Goal: Transaction & Acquisition: Purchase product/service

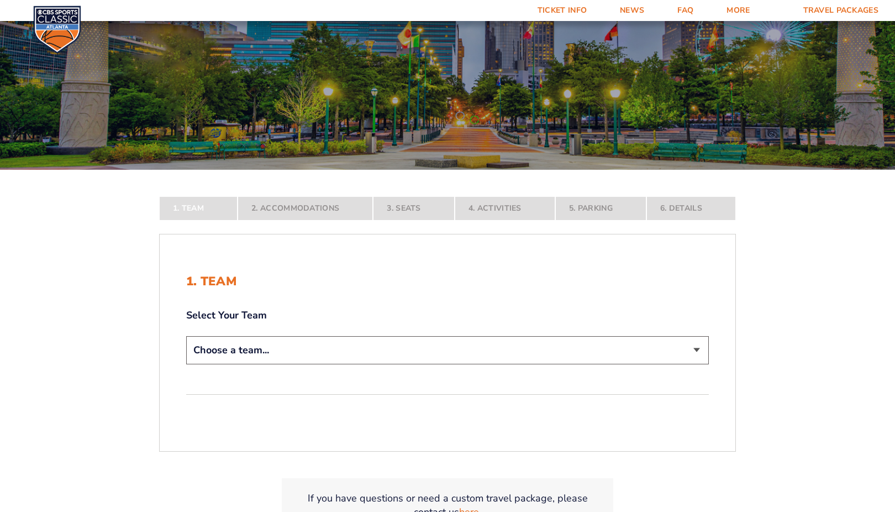
scroll to position [106, 0]
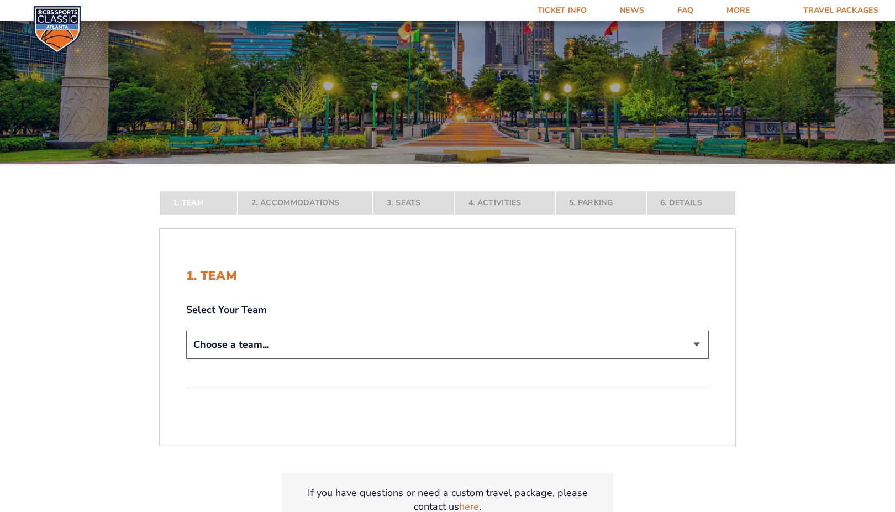
select select "12956"
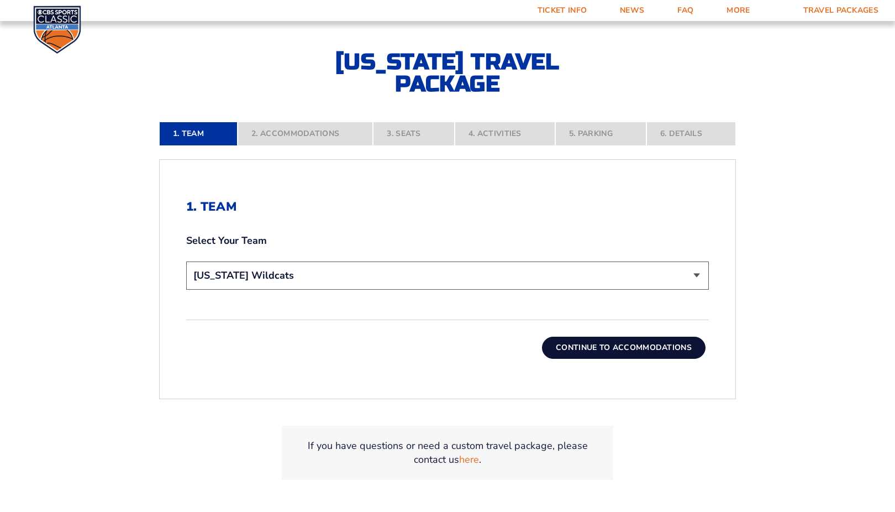
scroll to position [251, 0]
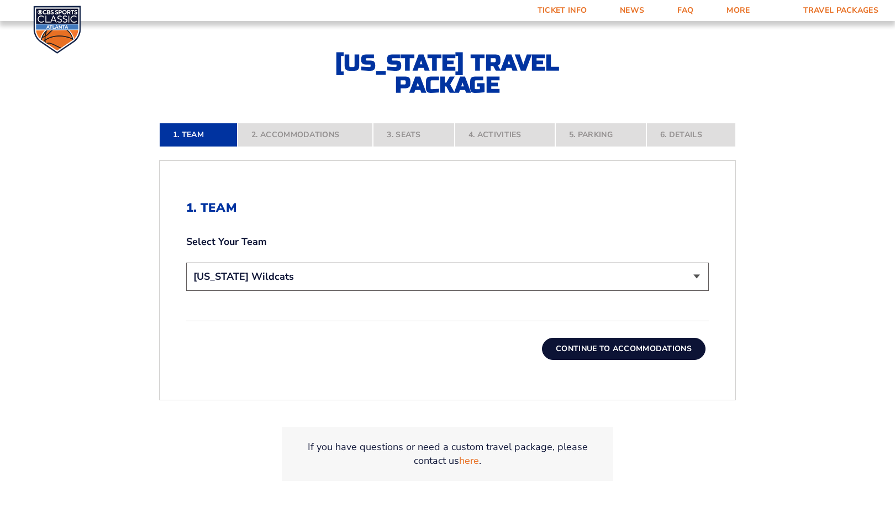
click at [602, 351] on button "Continue To Accommodations" at bounding box center [624, 349] width 164 height 22
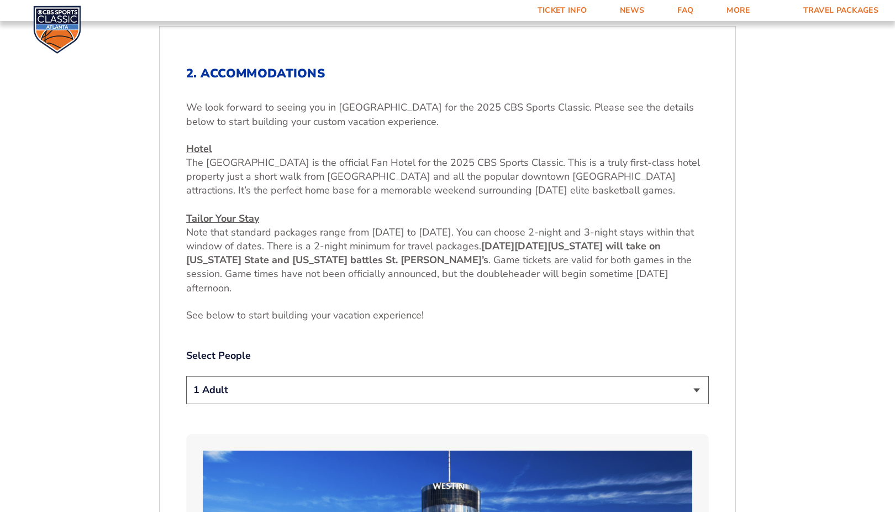
scroll to position [386, 0]
select select "2 Adults"
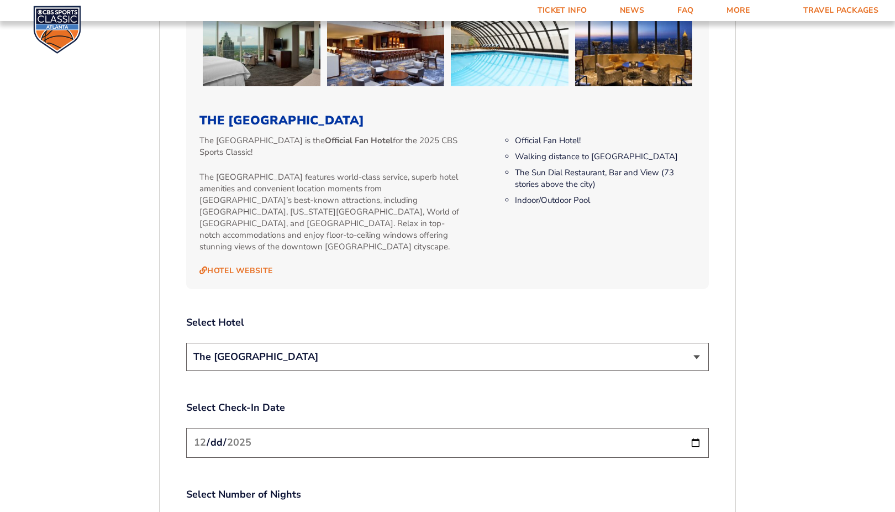
scroll to position [1117, 0]
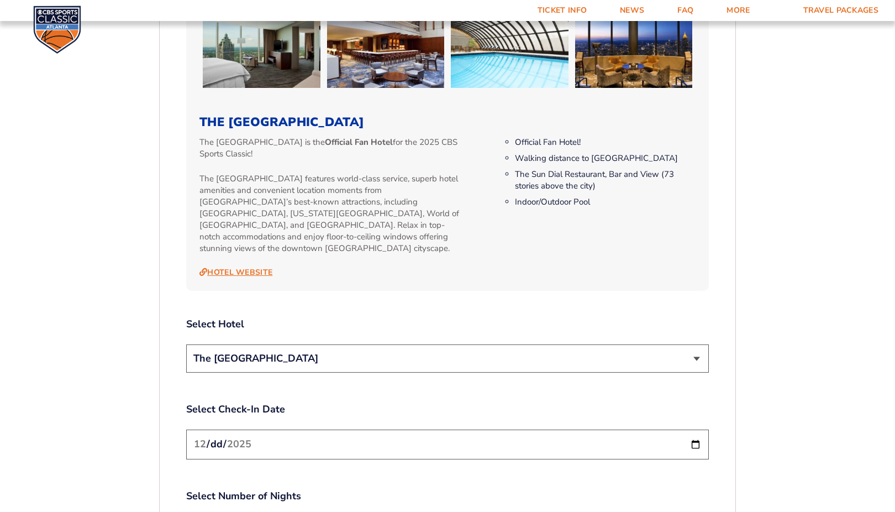
click at [267, 267] on link "Hotel Website" at bounding box center [235, 272] width 73 height 10
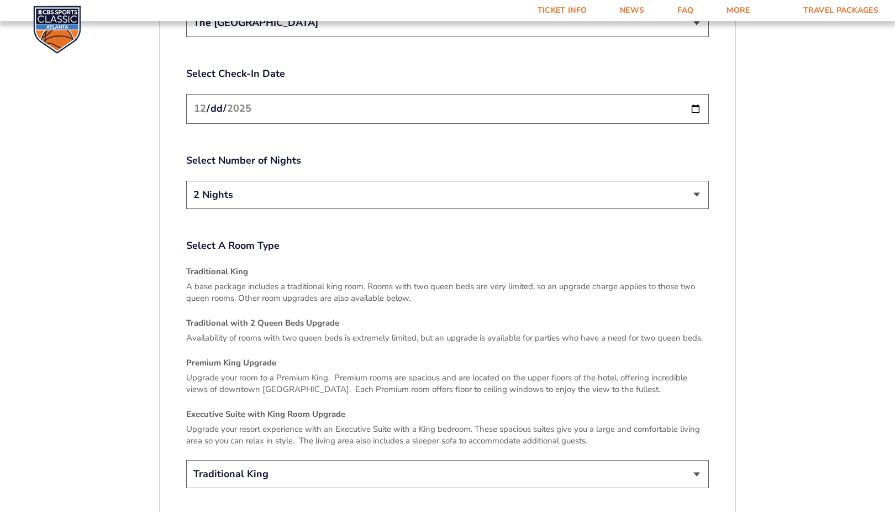
scroll to position [1481, 0]
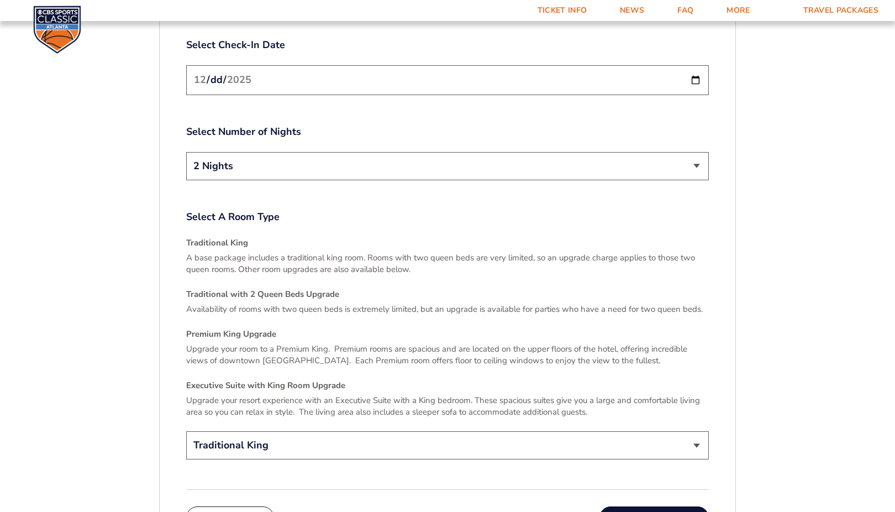
click at [364, 76] on input "2025-12-19" at bounding box center [447, 79] width 523 height 29
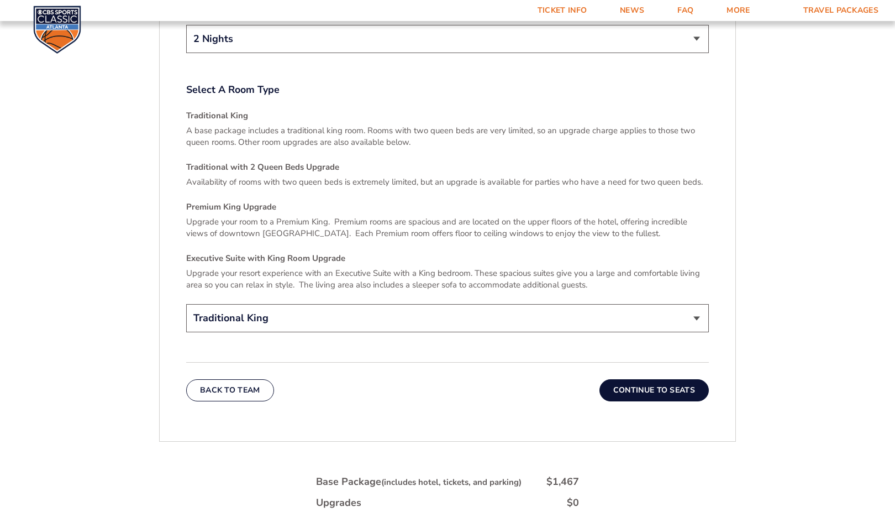
scroll to position [1615, 0]
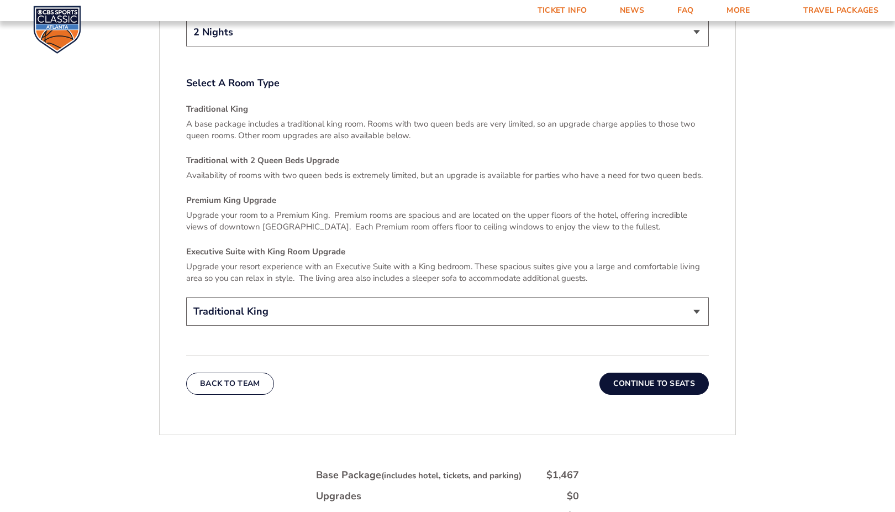
click at [677, 372] on button "Continue To Seats" at bounding box center [654, 383] width 109 height 22
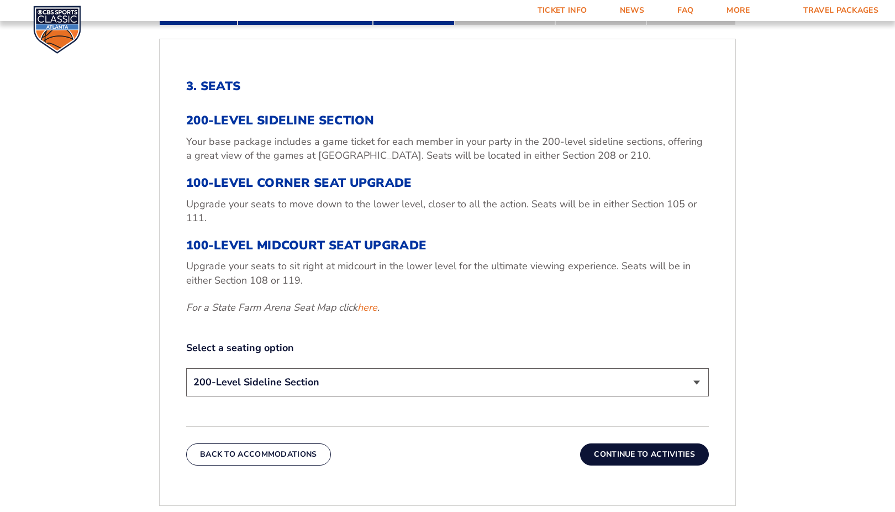
scroll to position [372, 0]
click at [670, 453] on button "Continue To Activities" at bounding box center [644, 455] width 129 height 22
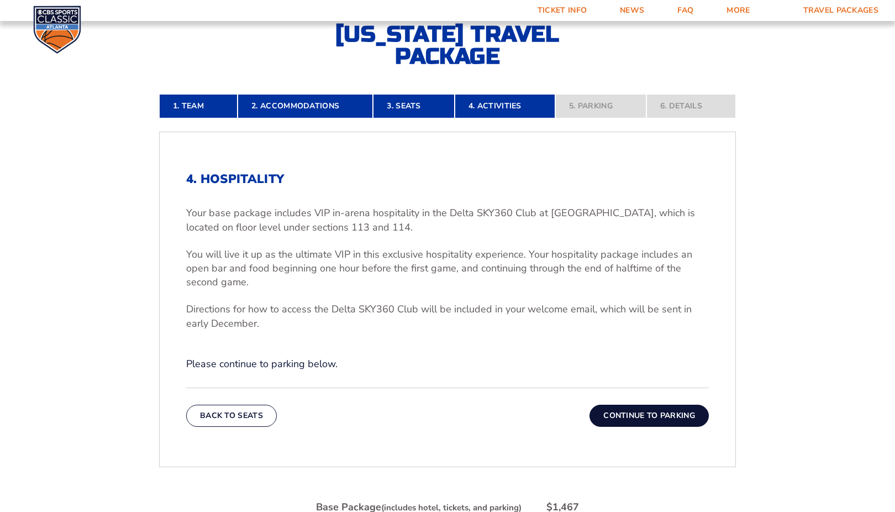
scroll to position [280, 0]
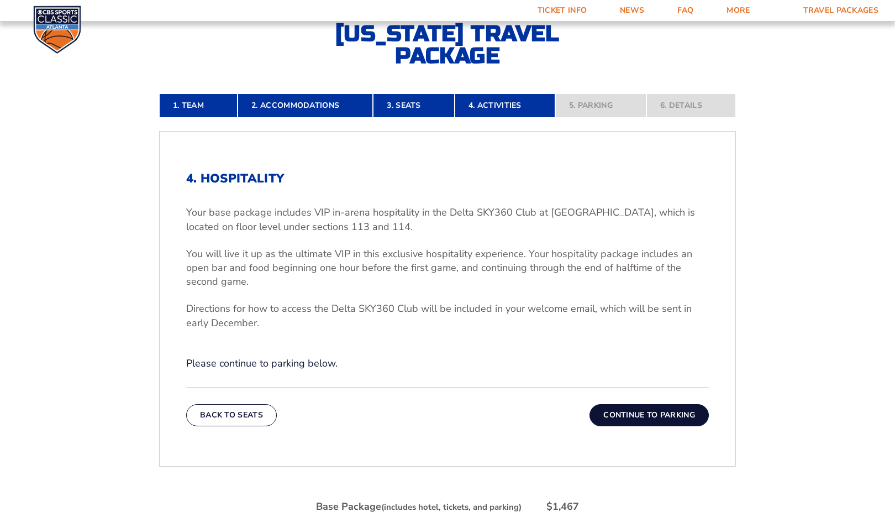
click at [643, 414] on button "Continue To Parking" at bounding box center [649, 415] width 119 height 22
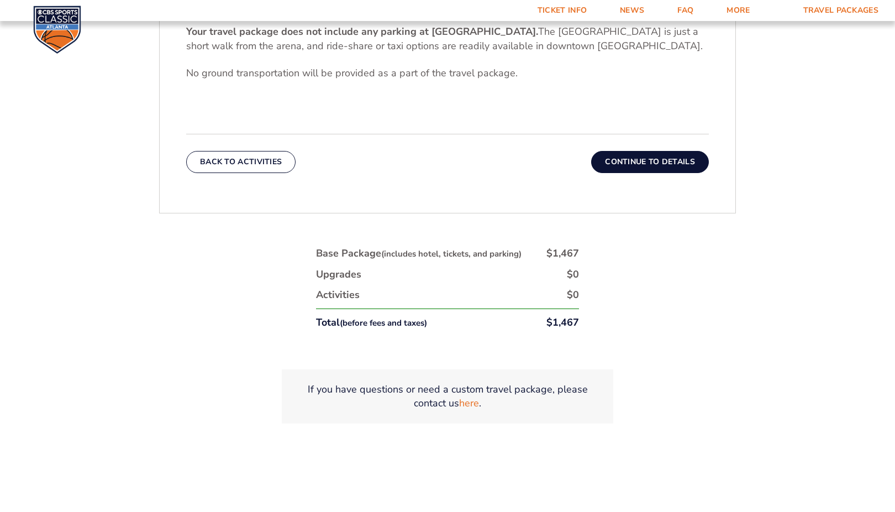
scroll to position [461, 0]
click at [669, 165] on button "Continue To Details" at bounding box center [650, 162] width 118 height 22
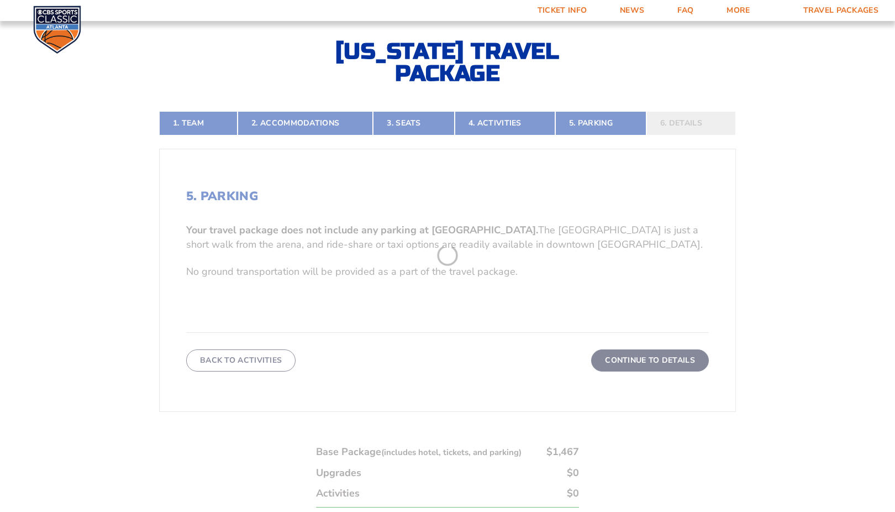
scroll to position [241, 0]
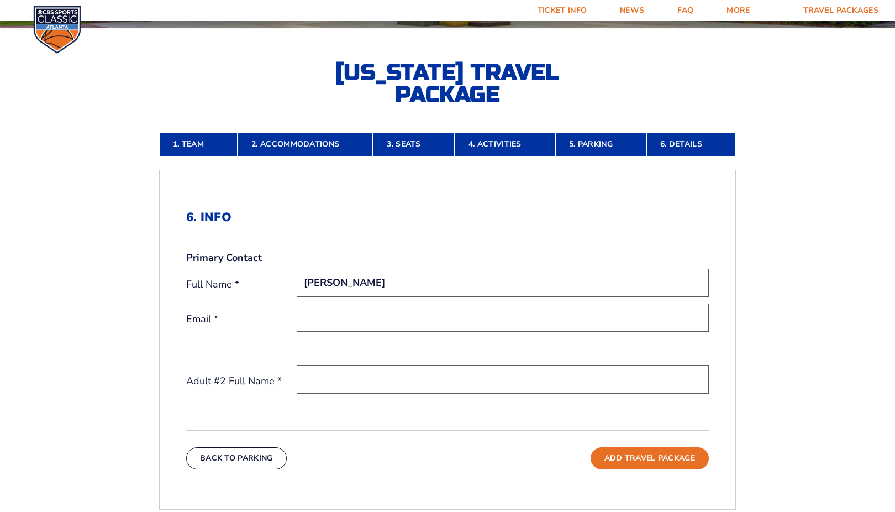
type input "Brian Helton"
type input "B"
type input "brian_hltn@yahoo.com"
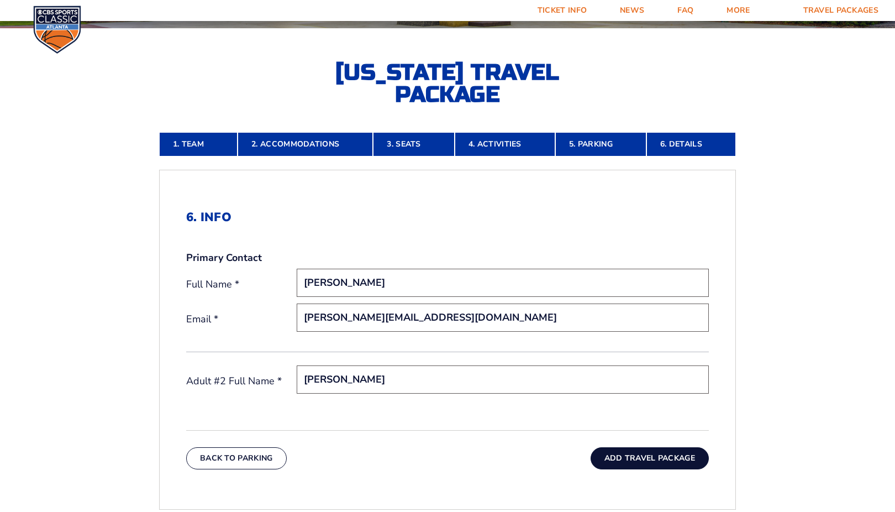
type input "Amber Helton"
click at [633, 464] on button "Add Travel Package" at bounding box center [650, 458] width 118 height 22
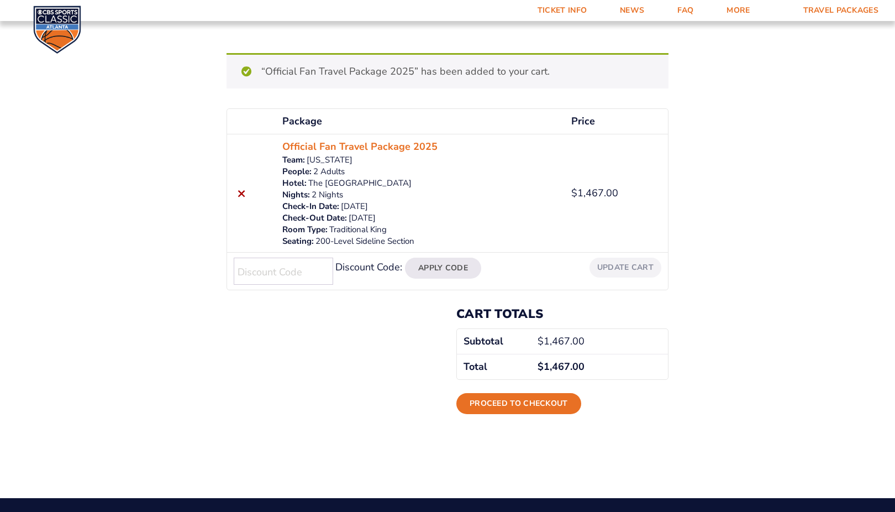
scroll to position [117, 0]
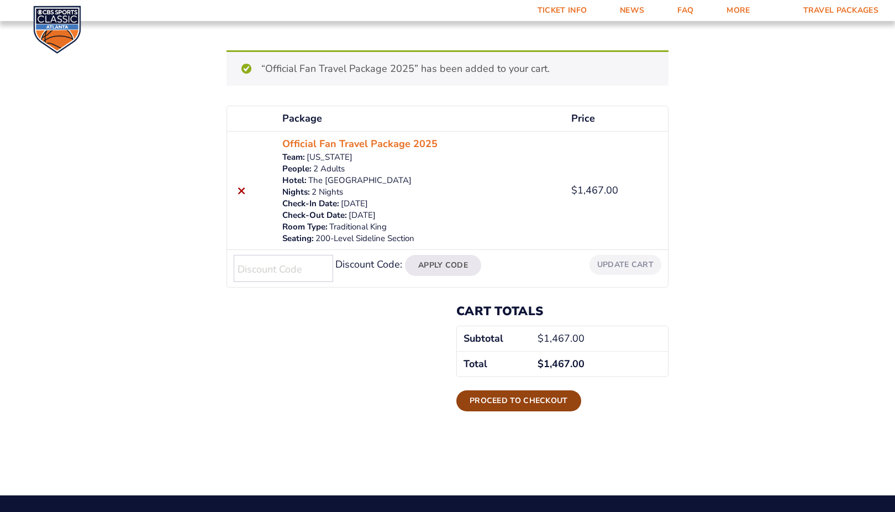
click at [518, 406] on link "Proceed to checkout" at bounding box center [518, 400] width 125 height 21
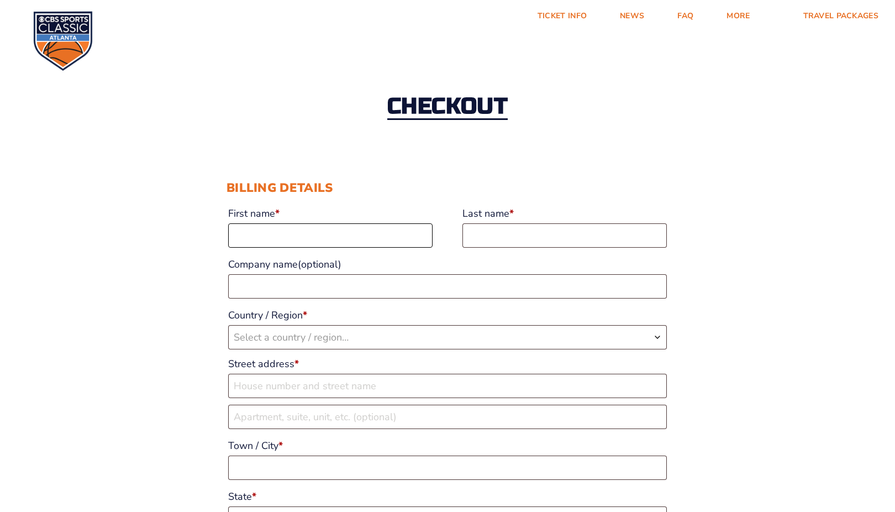
click at [424, 241] on input "First name *" at bounding box center [330, 235] width 204 height 24
click at [424, 234] on input "First name *" at bounding box center [330, 235] width 204 height 24
type input "[PERSON_NAME]"
type input "Helton"
type input "Rosebourne St"
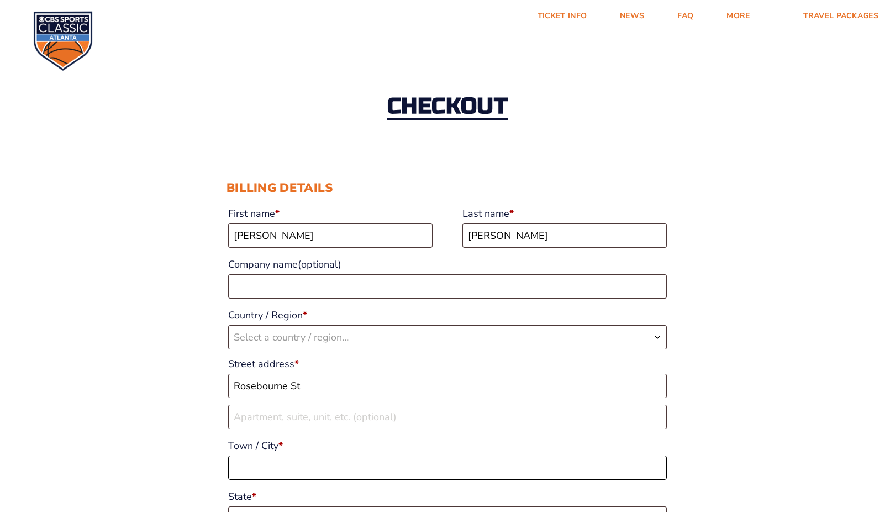
type input "Owenton"
type input "40359"
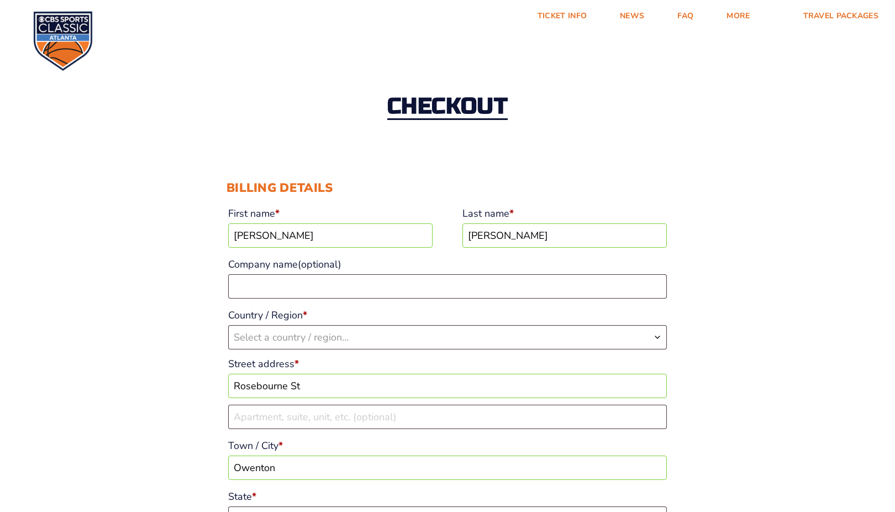
type input "[PERSON_NAME][EMAIL_ADDRESS][DOMAIN_NAME]"
click at [322, 238] on input "[PERSON_NAME]" at bounding box center [330, 235] width 204 height 24
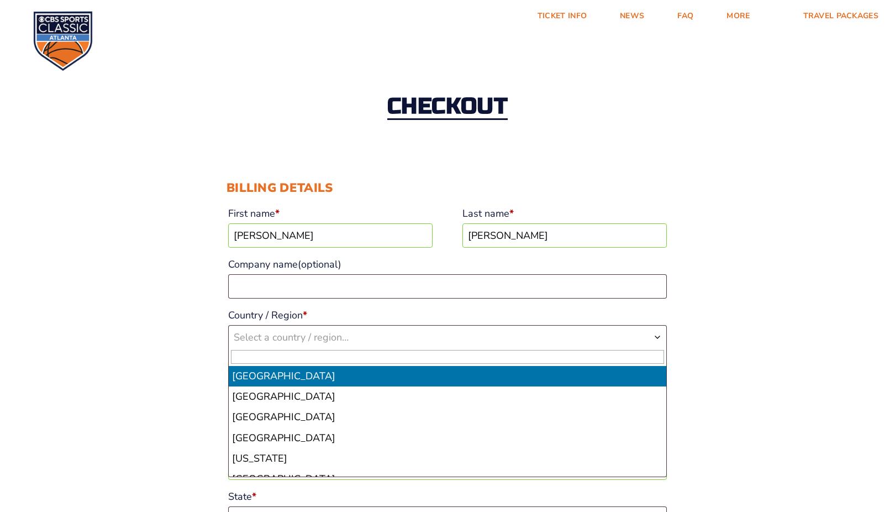
click at [316, 335] on span "Select a country / region…" at bounding box center [291, 336] width 115 height 13
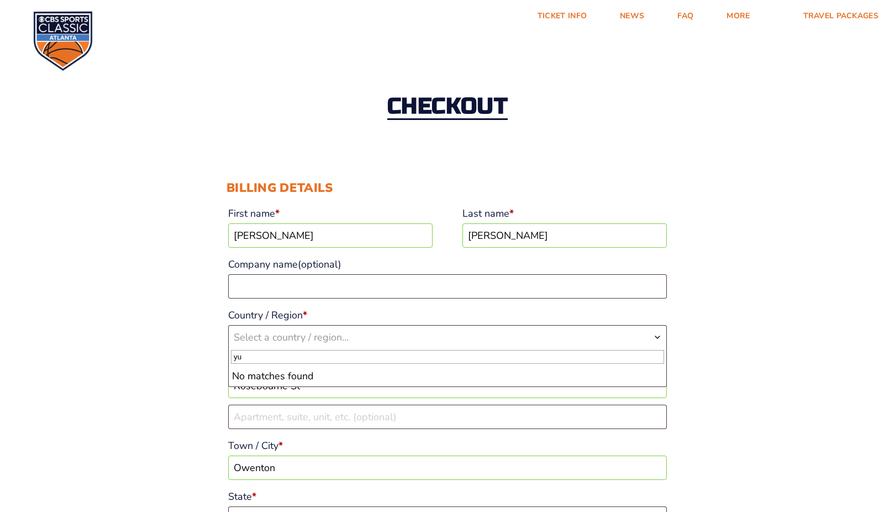
type input "y"
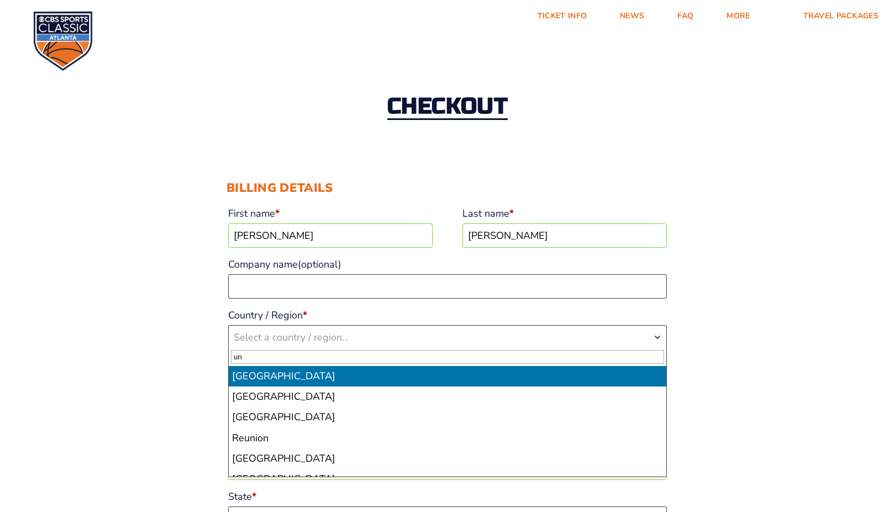
type input "u"
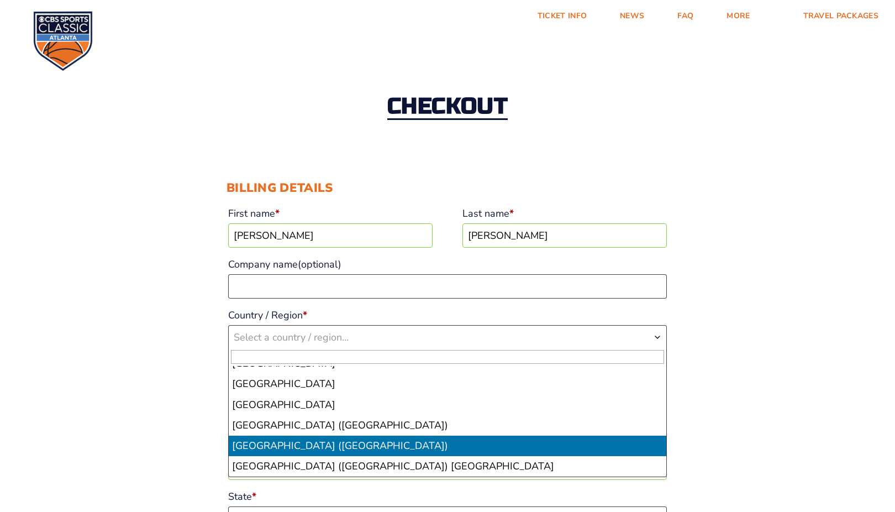
scroll to position [4741, 0]
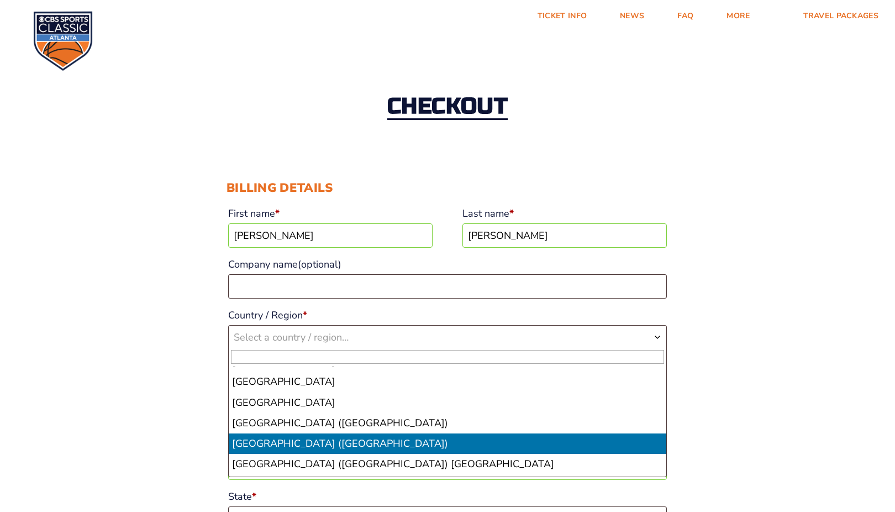
select select "US"
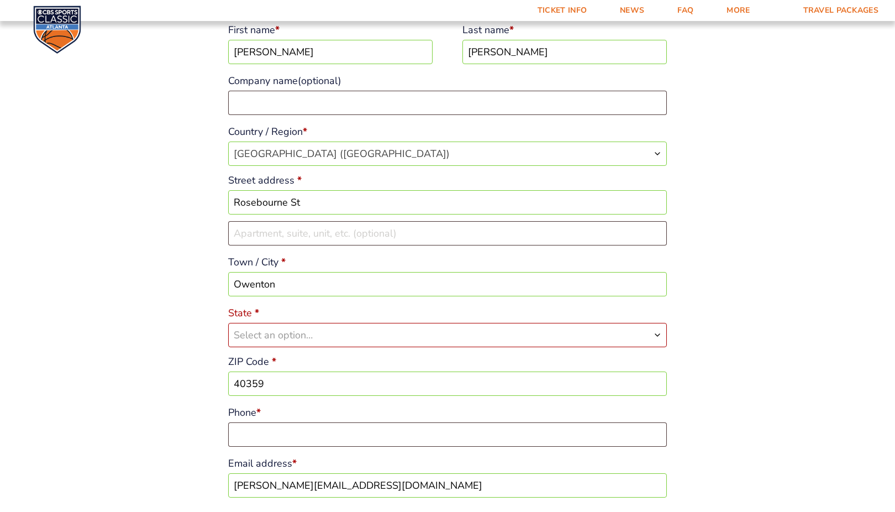
scroll to position [188, 0]
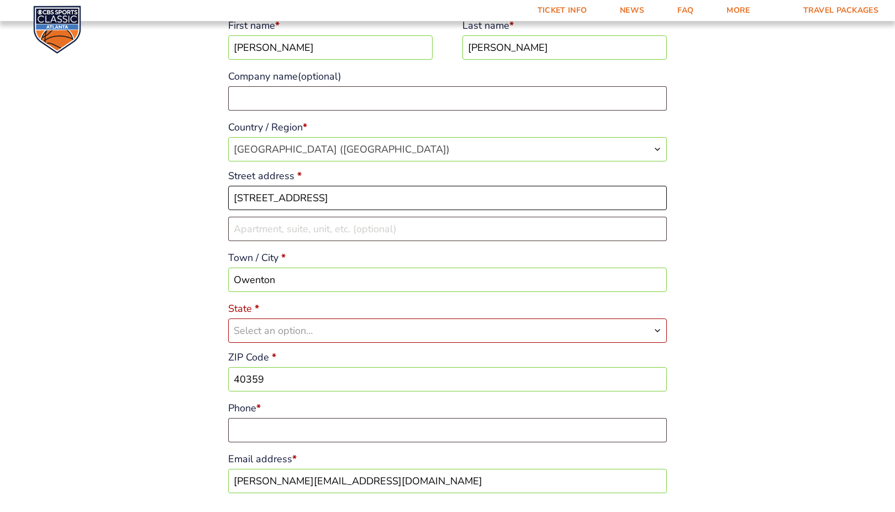
type input "360 Rosebourne St"
click at [297, 328] on span "Select an option…" at bounding box center [273, 330] width 79 height 13
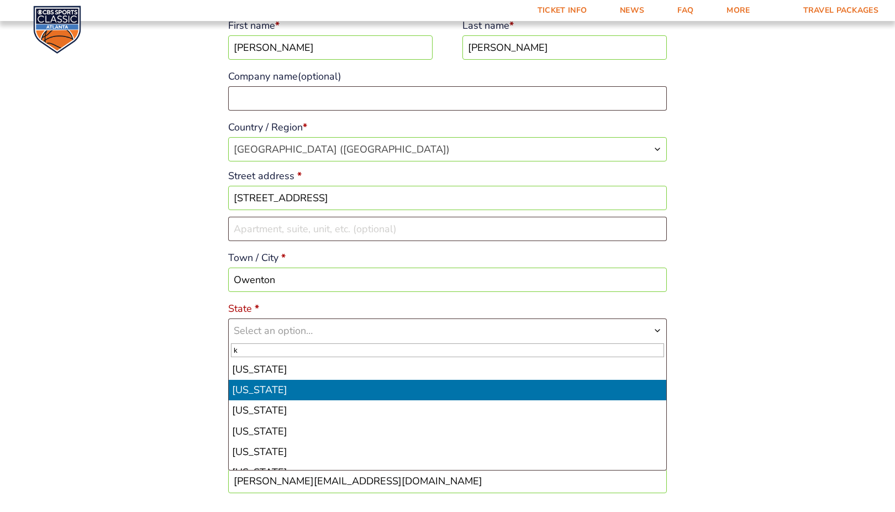
type input "k"
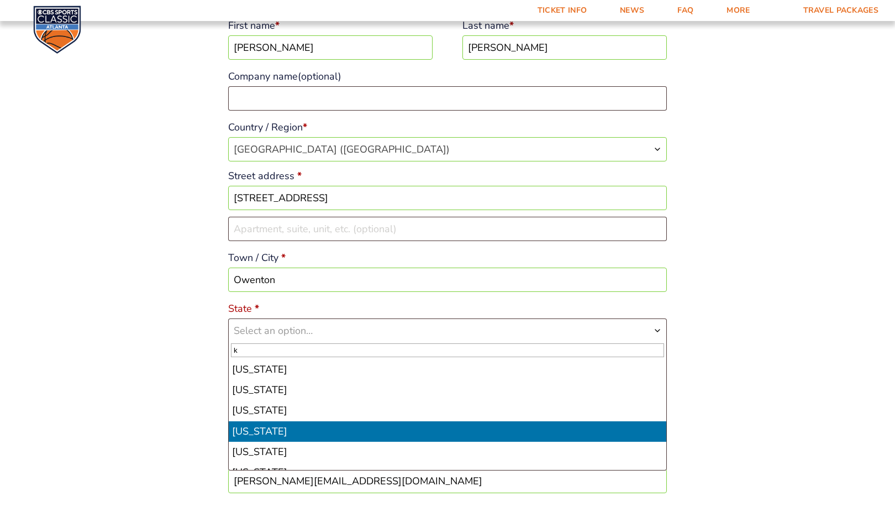
select select "KY"
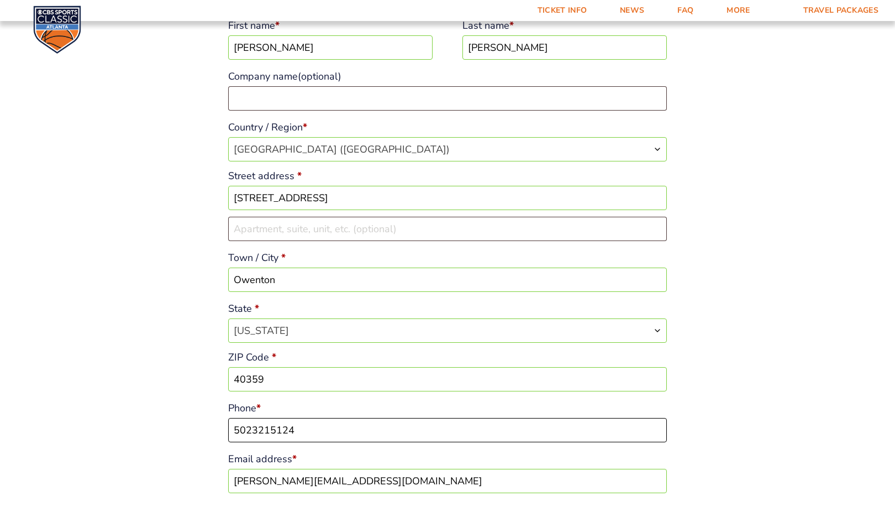
type input "5023215124"
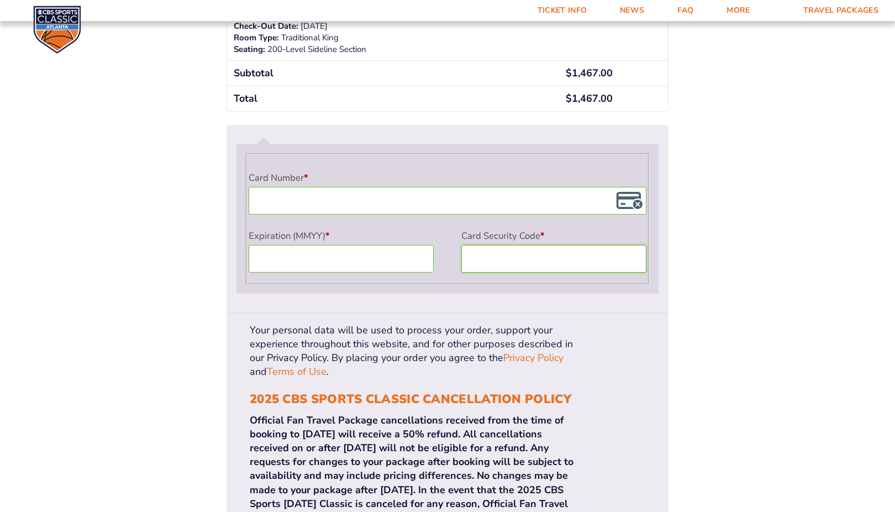
scroll to position [924, 0]
